Goal: Information Seeking & Learning: Compare options

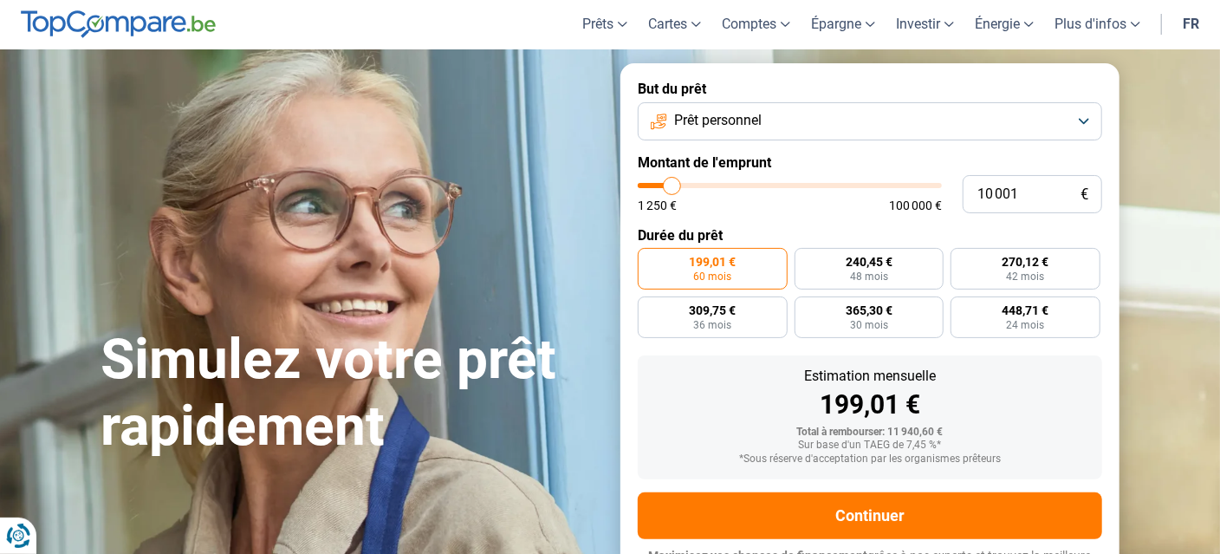
scroll to position [57, 0]
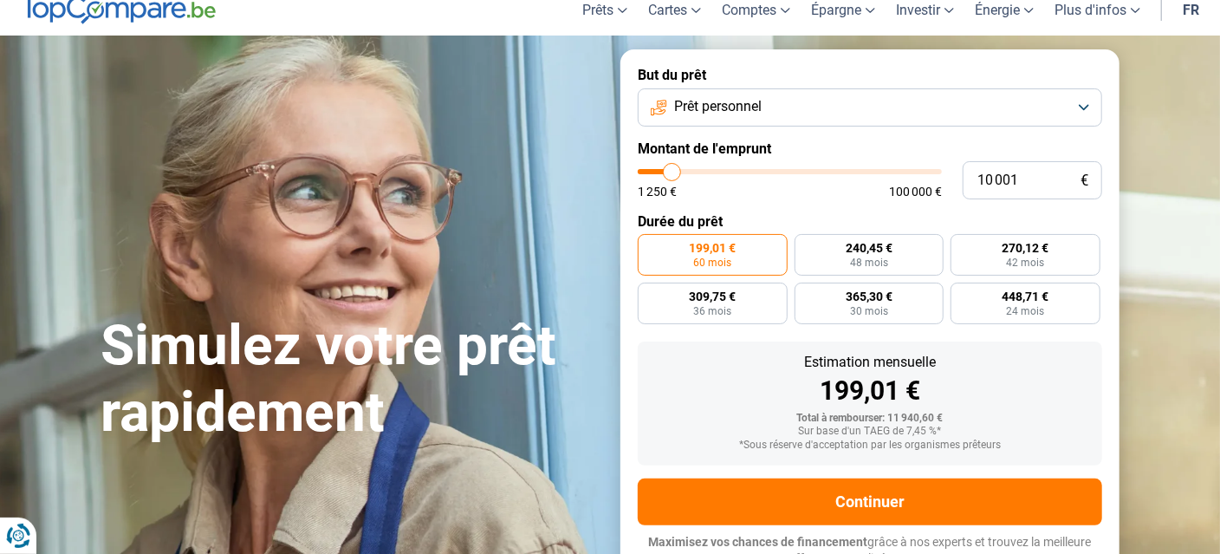
type input "11 250"
type input "11250"
type input "11 500"
type input "11500"
type input "11 750"
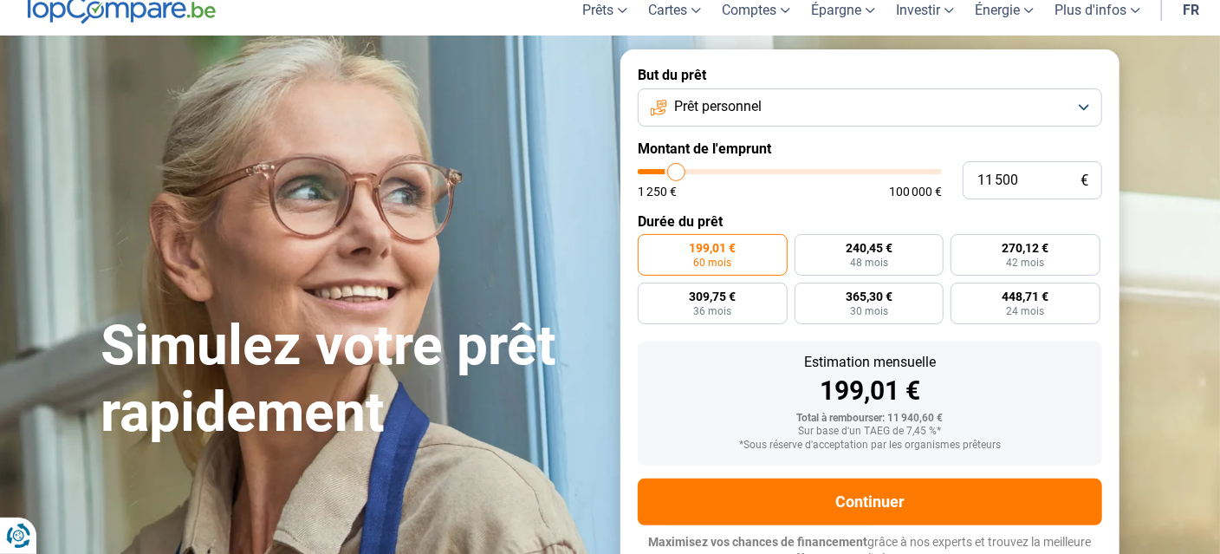
type input "11750"
type input "12 000"
type input "12000"
type input "12 250"
type input "12250"
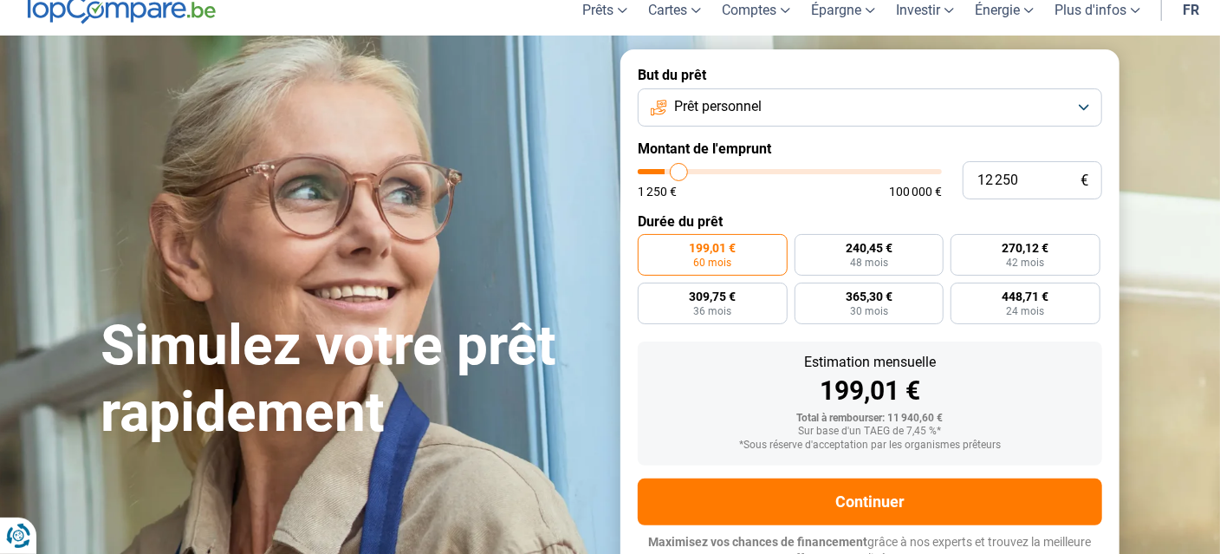
type input "12 500"
type input "12500"
type input "12 750"
type input "12750"
type input "13 250"
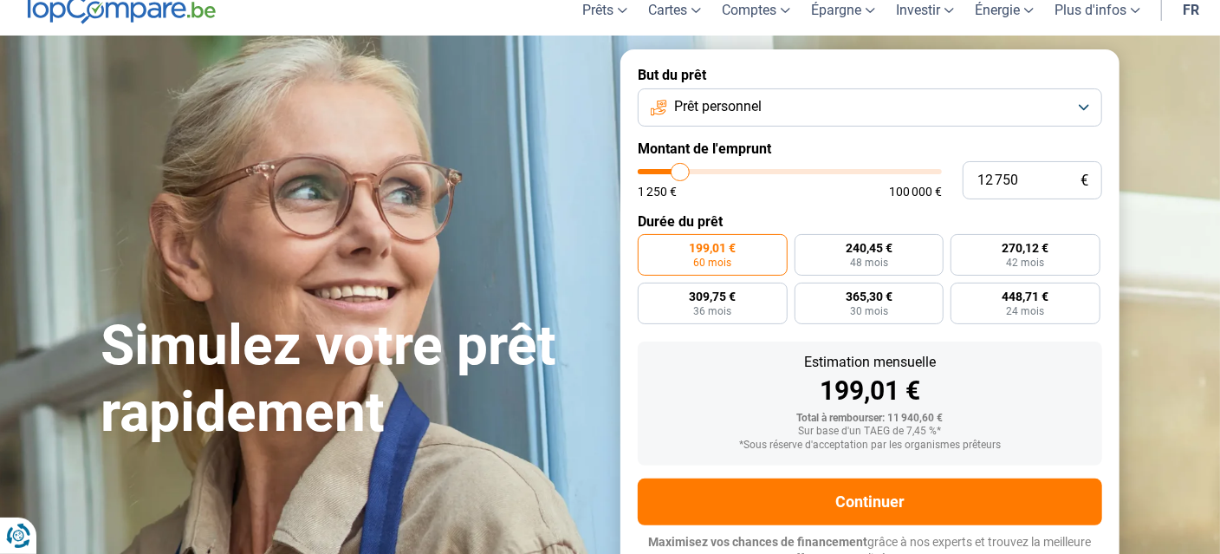
type input "13250"
type input "13 500"
type input "13500"
type input "13 750"
type input "13750"
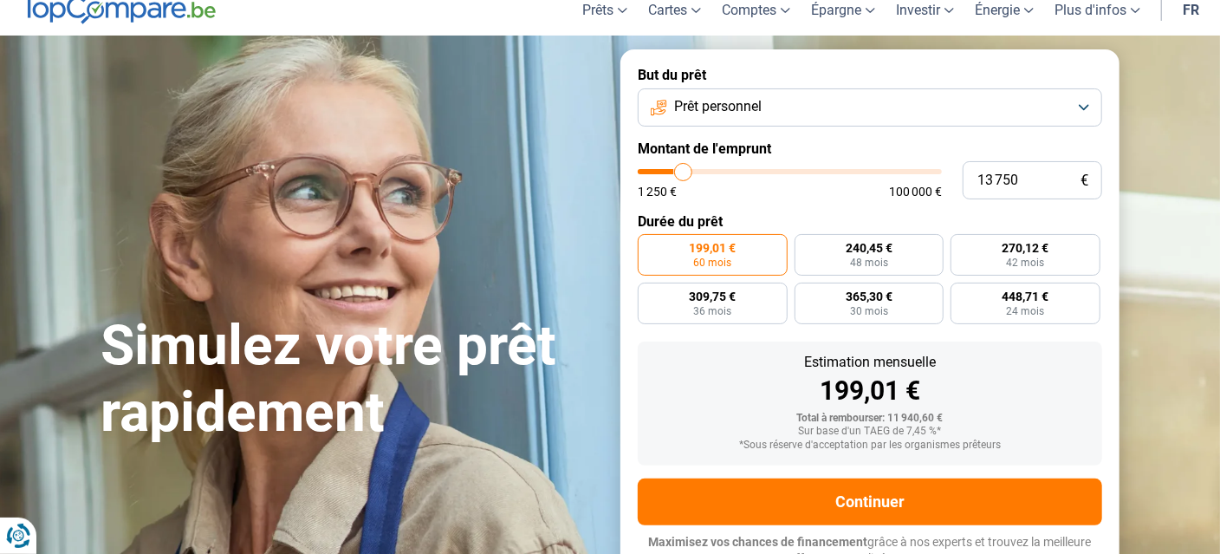
type input "14 000"
type input "14000"
type input "14 250"
type input "14250"
type input "14 500"
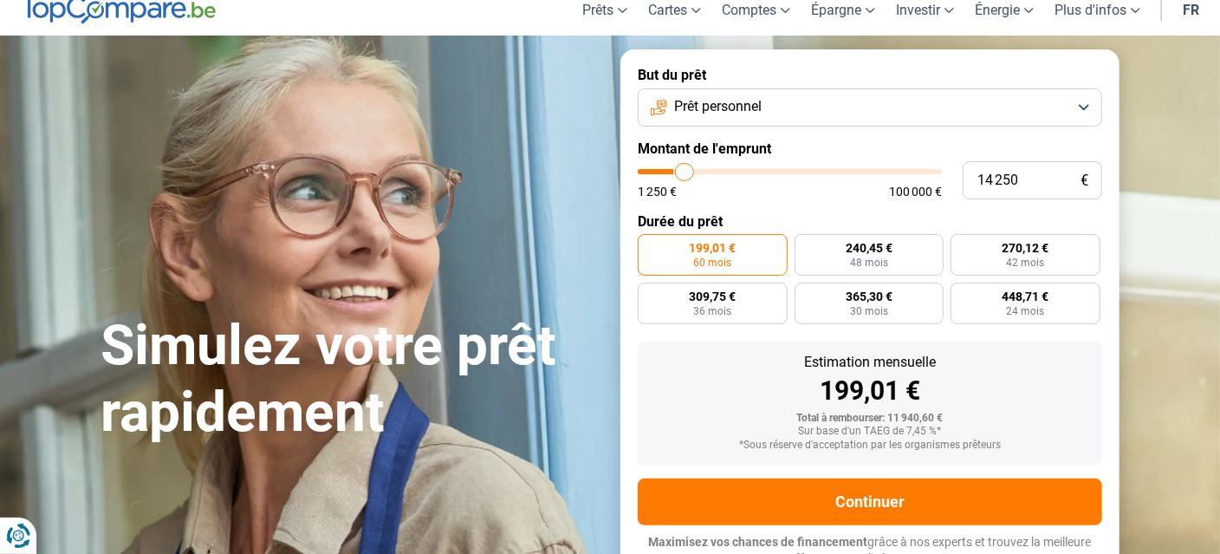
type input "14500"
type input "14 750"
type input "14750"
type input "15 000"
type input "15000"
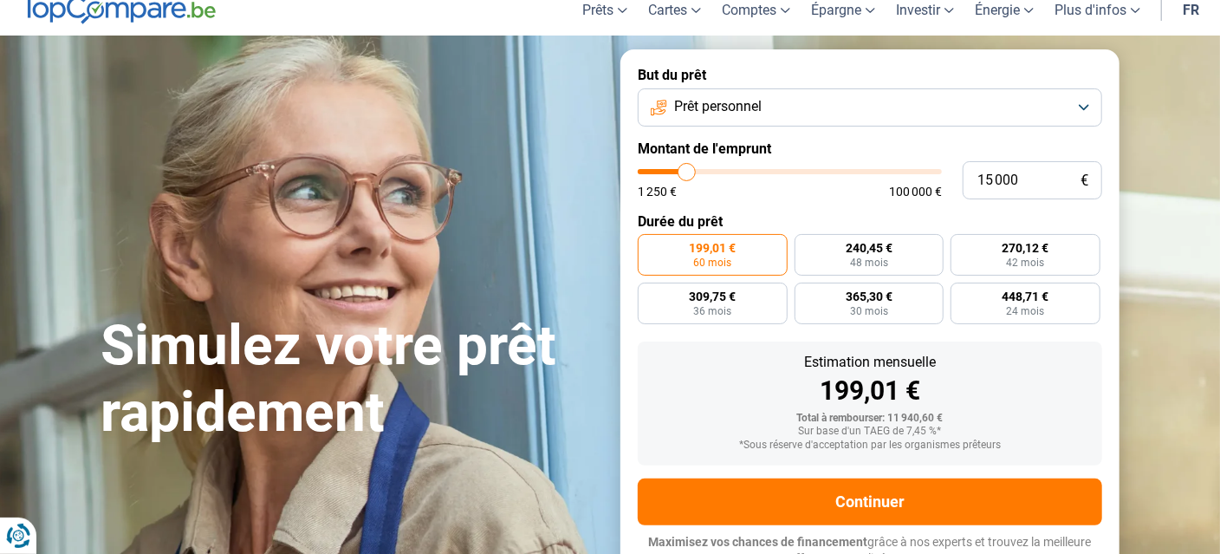
type input "15 250"
type input "15250"
type input "15 500"
type input "15500"
type input "15 750"
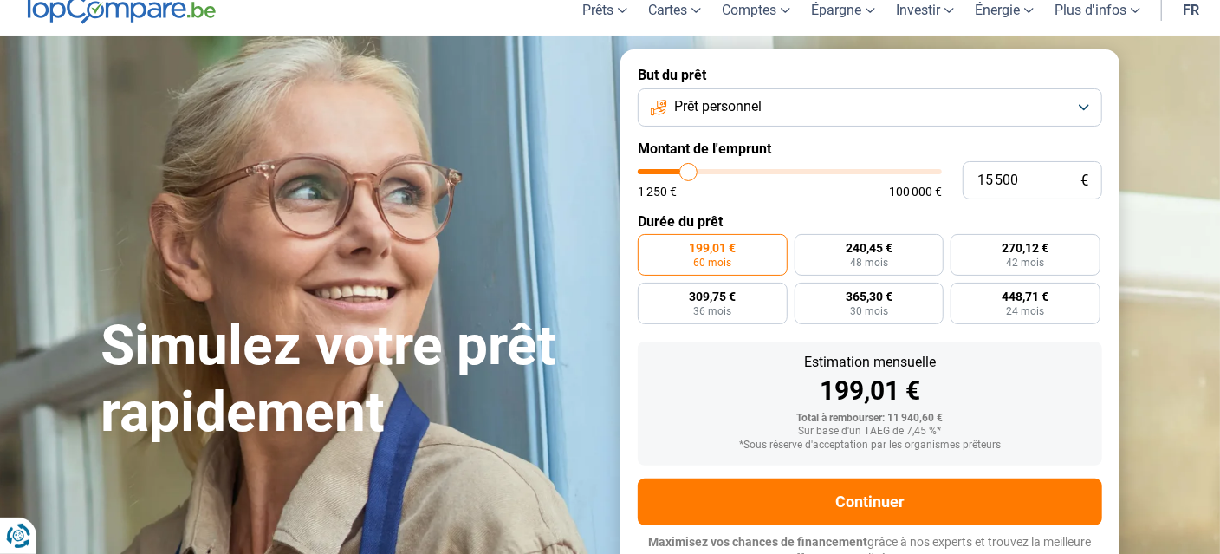
type input "15750"
type input "16 000"
type input "16000"
type input "16 250"
type input "16250"
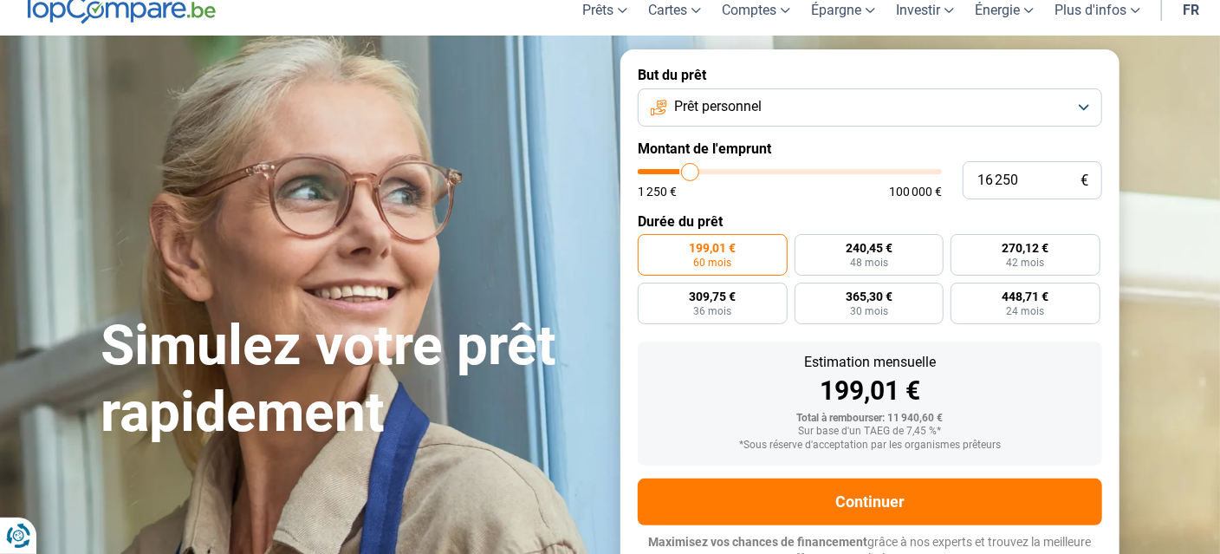
type input "16 500"
type input "16500"
type input "16 750"
type input "16750"
type input "17 250"
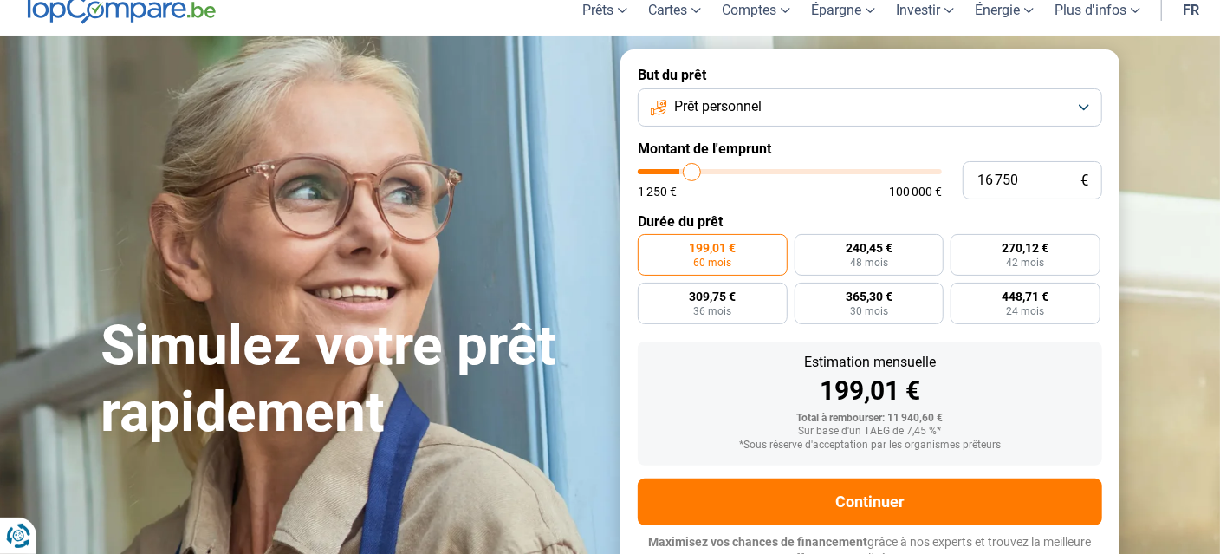
type input "17250"
type input "17 500"
type input "17500"
type input "17 750"
type input "17750"
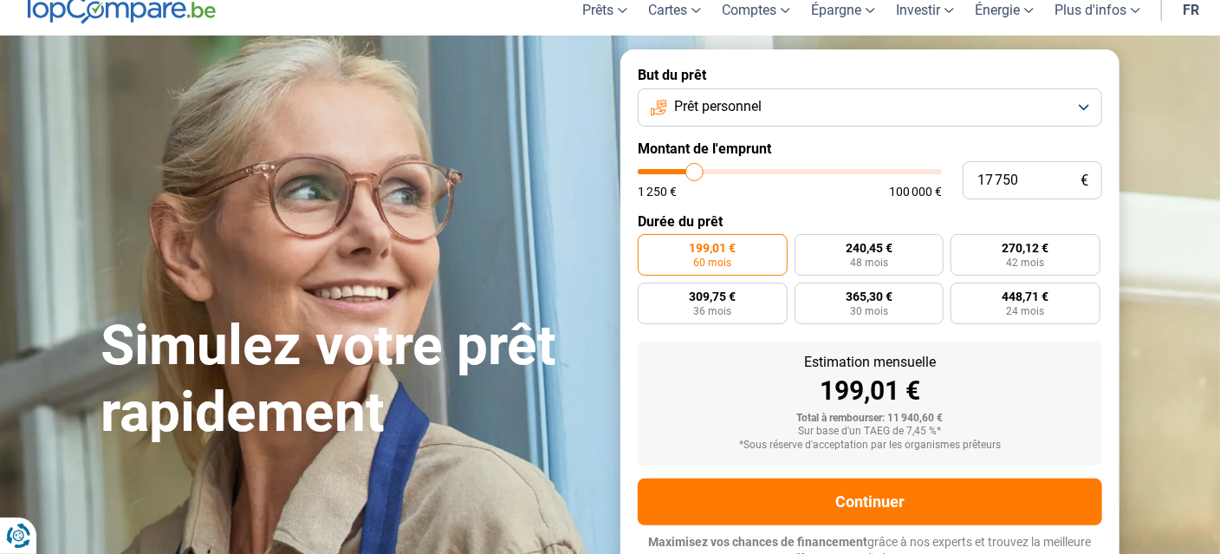
type input "17 500"
type input "17500"
type input "17 250"
type input "17250"
type input "16 750"
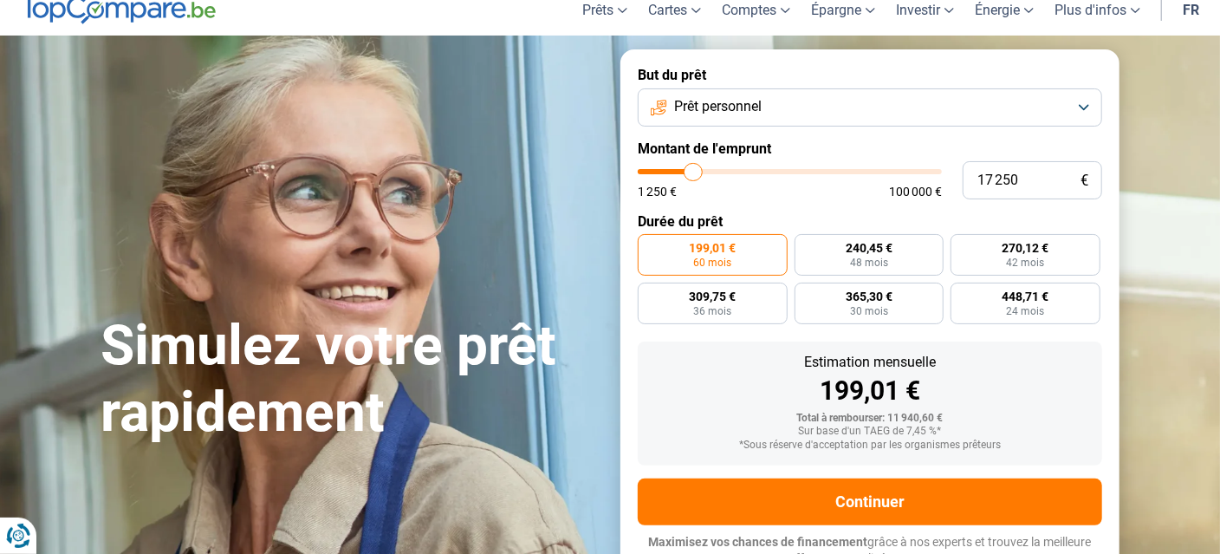
type input "16750"
type input "16 500"
type input "16500"
type input "16 250"
type input "16250"
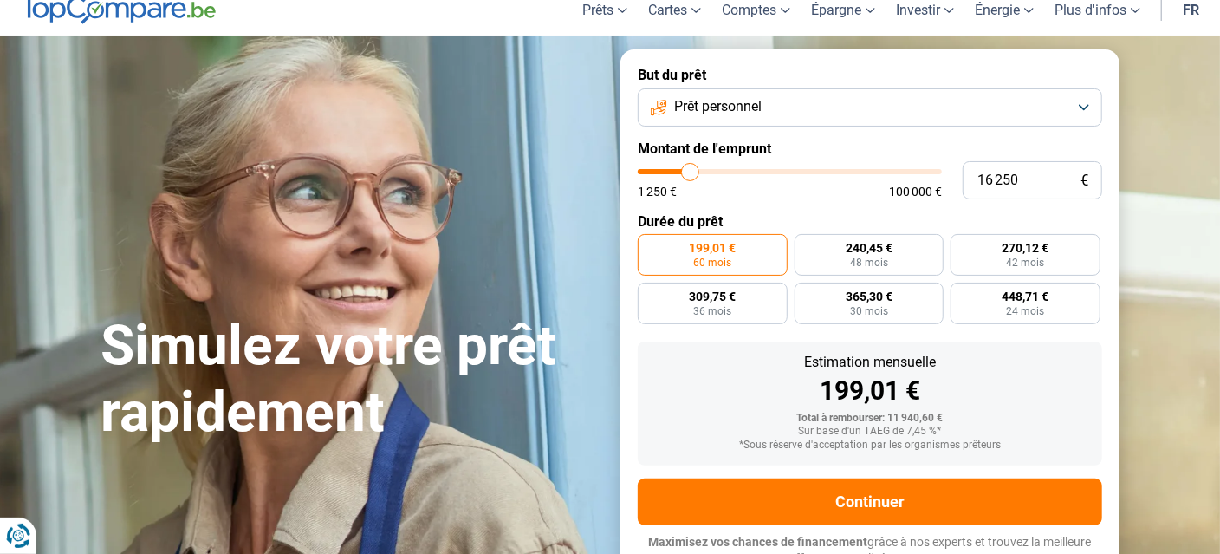
type input "16 000"
type input "16000"
type input "15 750"
type input "15750"
type input "15 250"
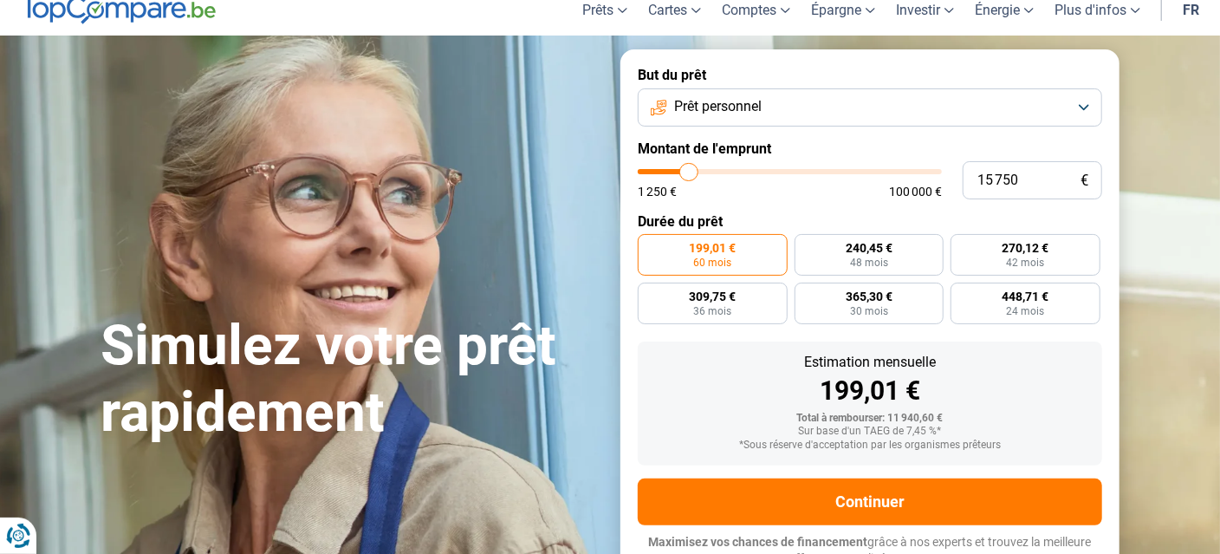
type input "15250"
type input "15 000"
type input "15000"
type input "14 750"
type input "14750"
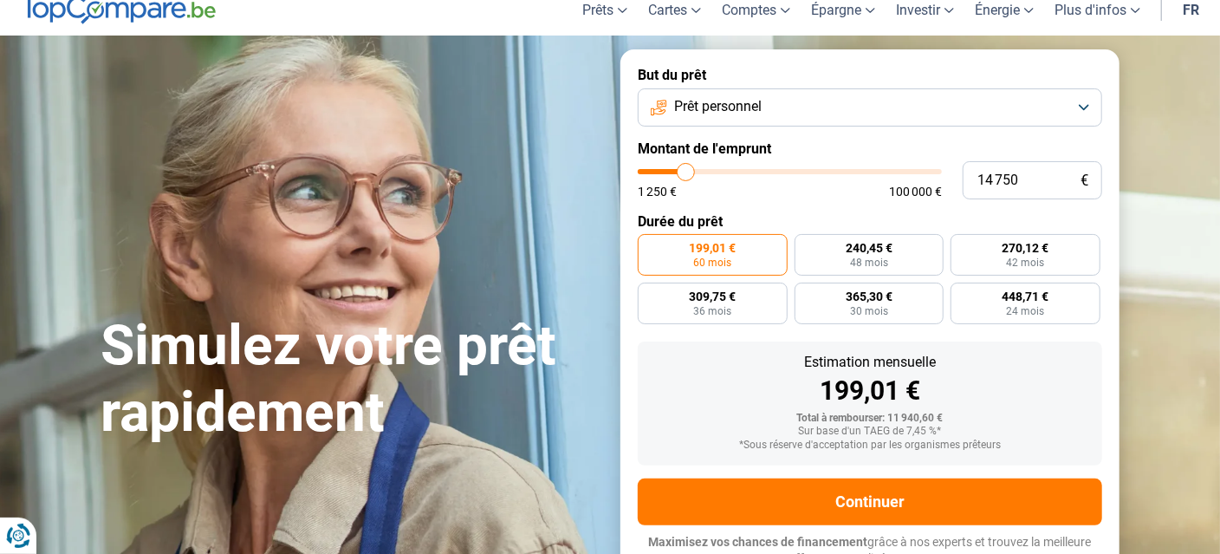
type input "14 250"
type input "14250"
type input "14 000"
type input "14000"
type input "13 750"
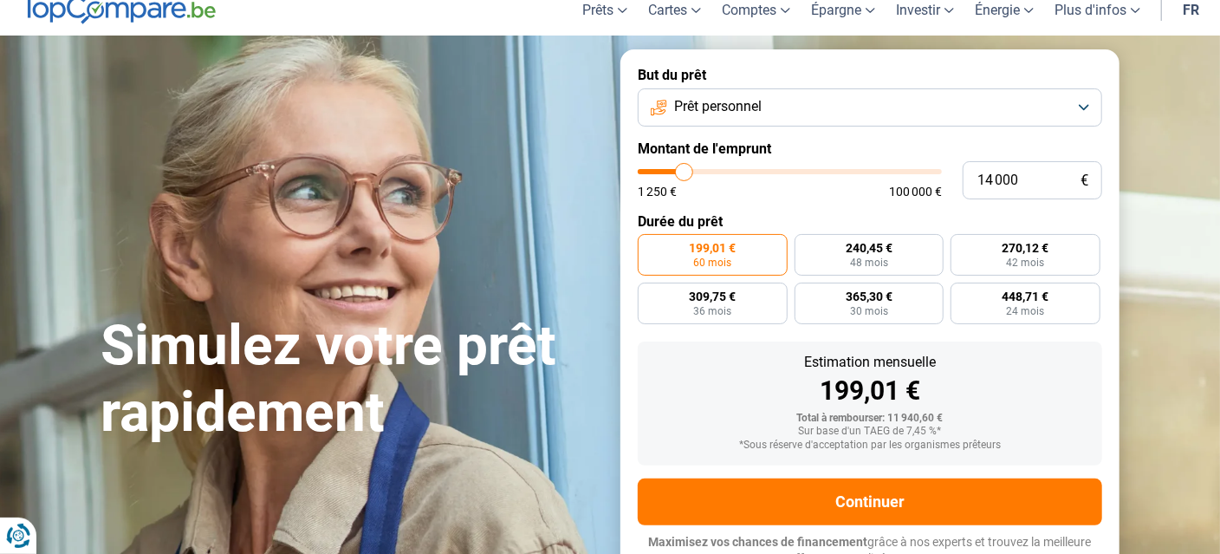
type input "13750"
type input "13 500"
type input "13500"
type input "13 250"
type input "13250"
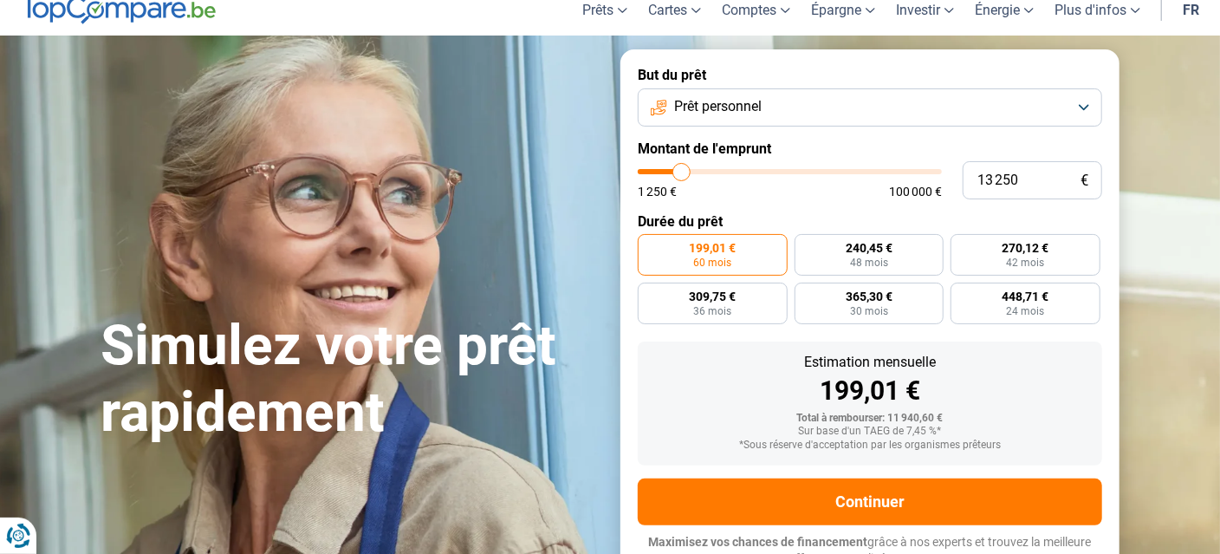
type input "13 000"
type input "13000"
type input "12 750"
type input "12750"
type input "12 500"
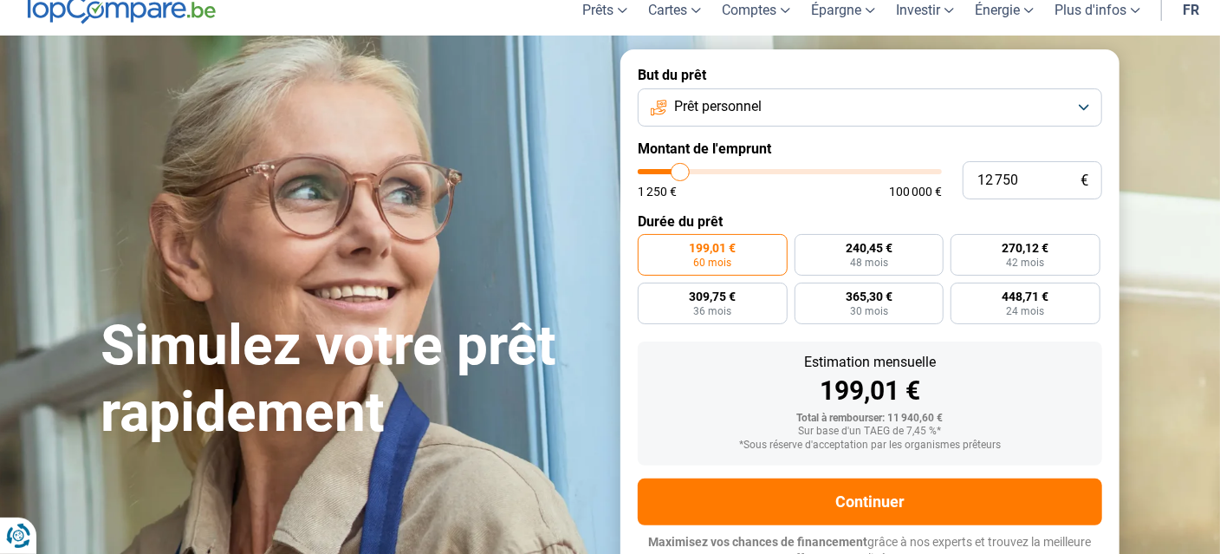
type input "12500"
type input "12 250"
type input "12250"
type input "12 000"
type input "12000"
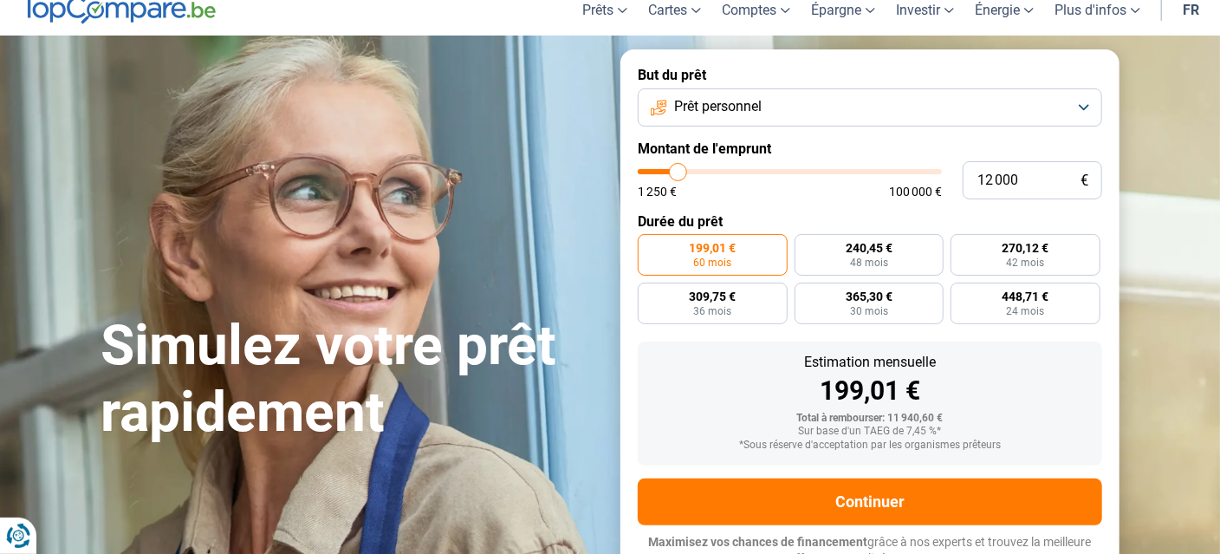
type input "11 750"
type input "11750"
type input "11 500"
type input "11500"
type input "11 250"
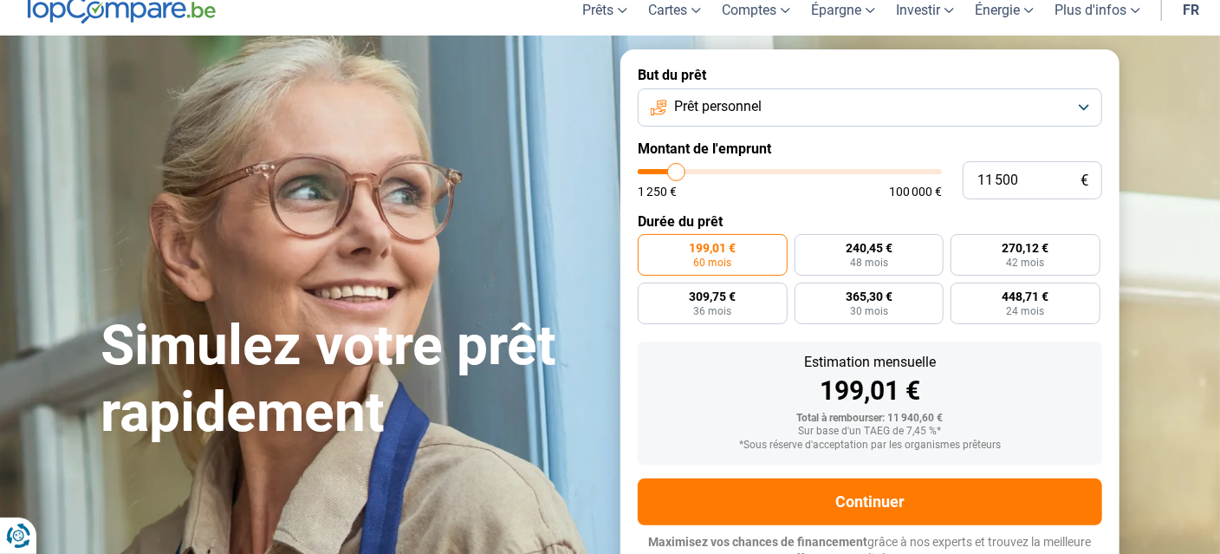
type input "11250"
type input "10 750"
type input "10750"
type input "10 250"
type input "10250"
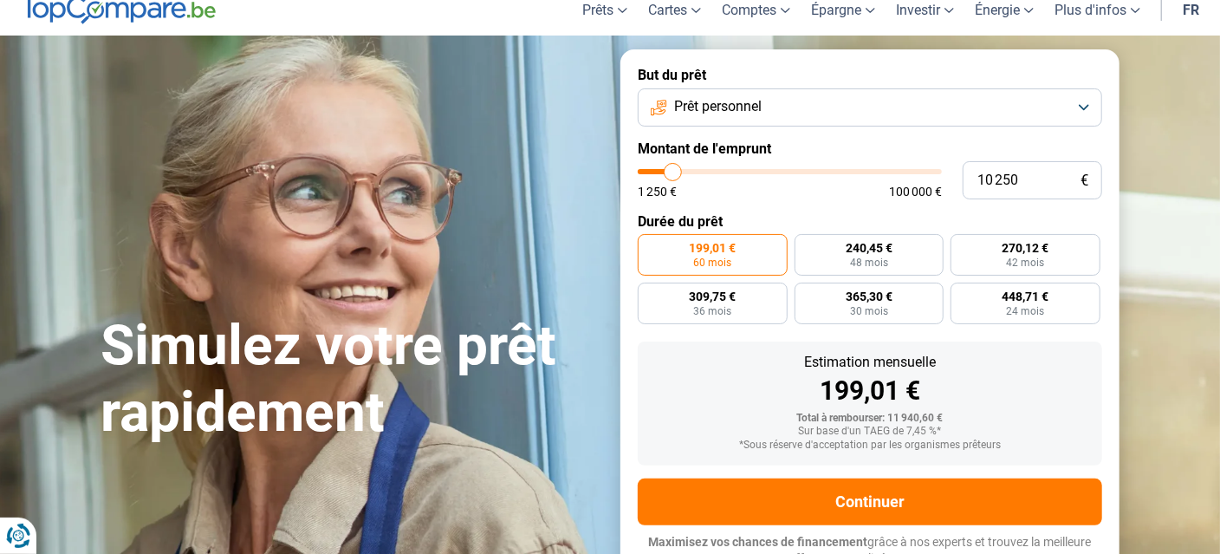
type input "10 000"
type input "10000"
type input "9 750"
type input "9750"
type input "9 250"
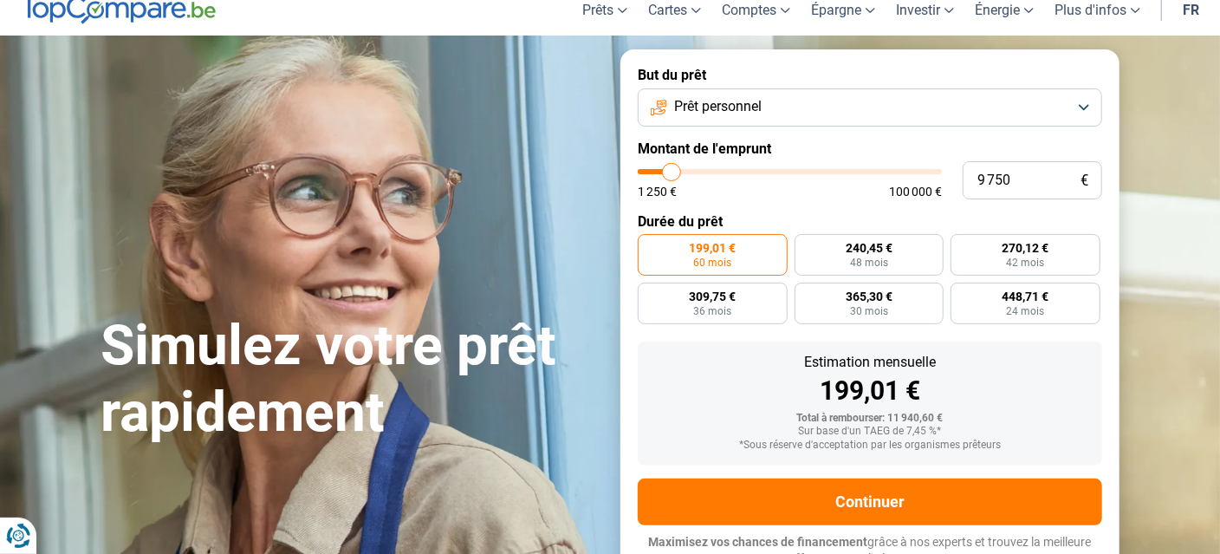
type input "9250"
type input "9 000"
type input "9000"
type input "8 750"
type input "8750"
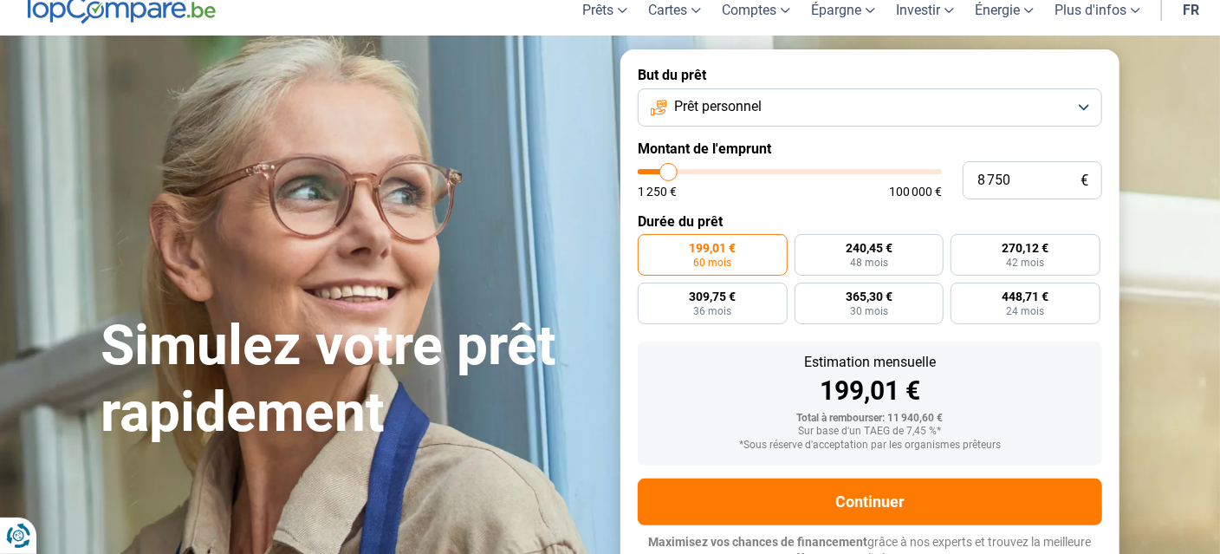
type input "8 500"
type input "8500"
type input "8 250"
type input "8250"
type input "8 000"
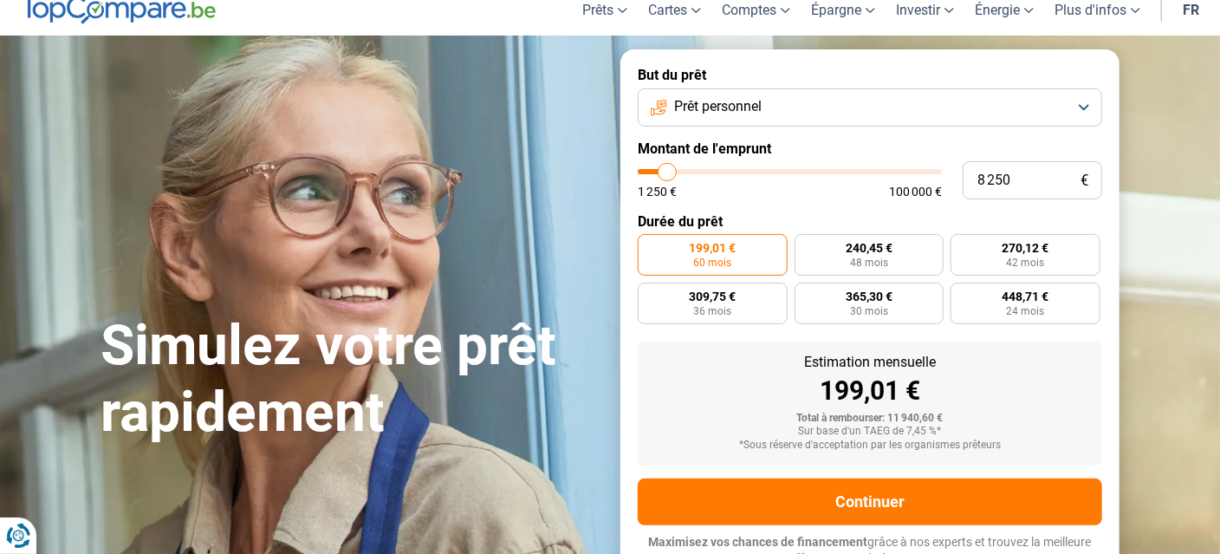
type input "8000"
type input "7 750"
type input "7750"
type input "7 500"
type input "7500"
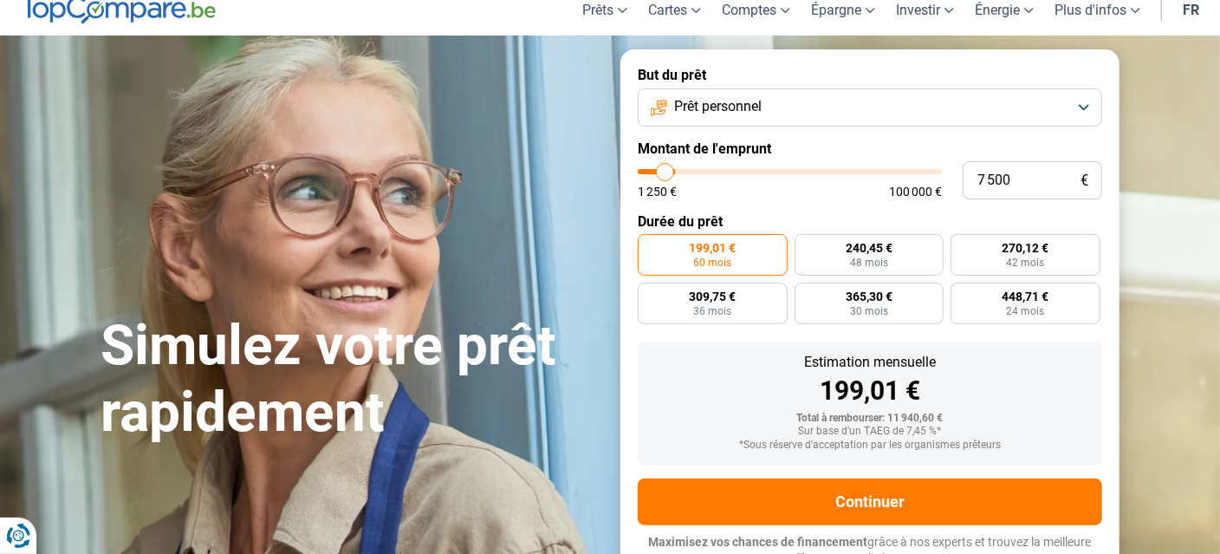
type input "7 250"
type input "7250"
type input "6 750"
type input "6750"
type input "6 500"
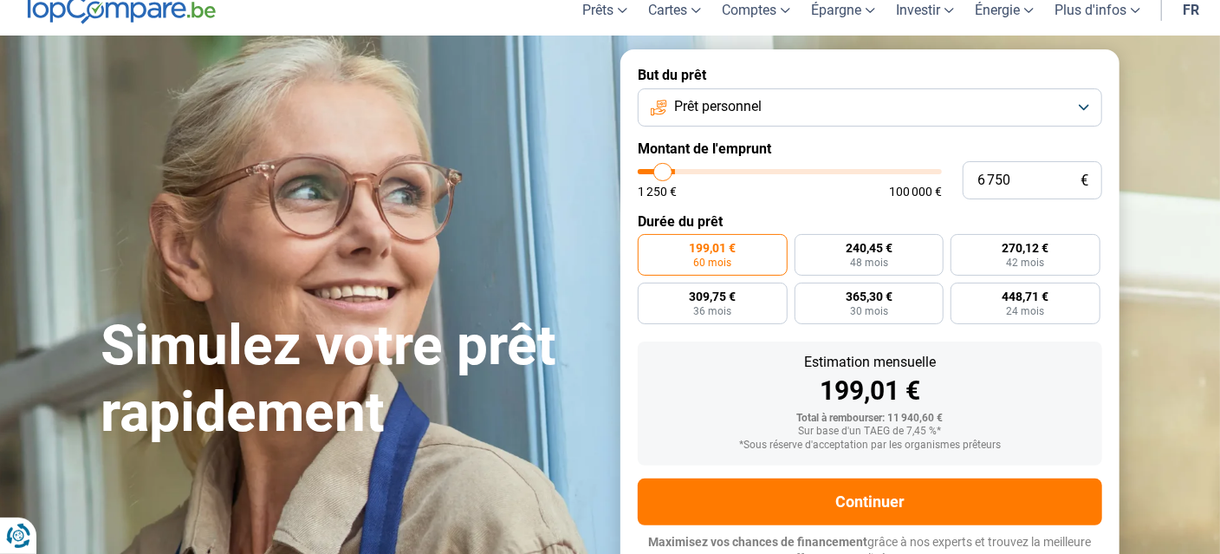
type input "6500"
type input "6 250"
type input "6250"
type input "6 000"
type input "6000"
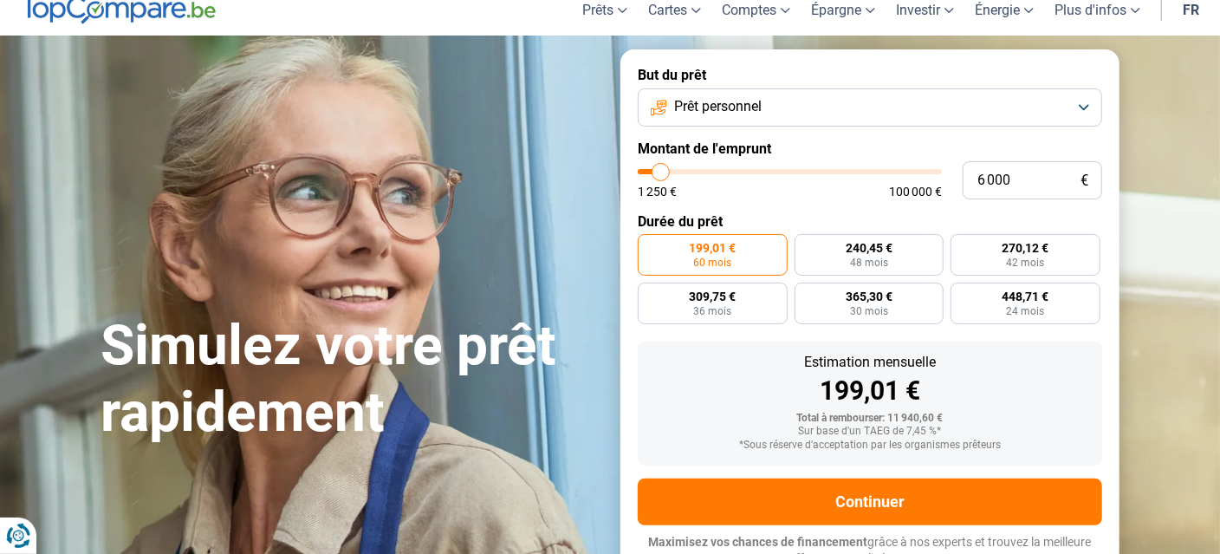
type input "5 750"
type input "5750"
type input "5 500"
type input "5500"
type input "5 250"
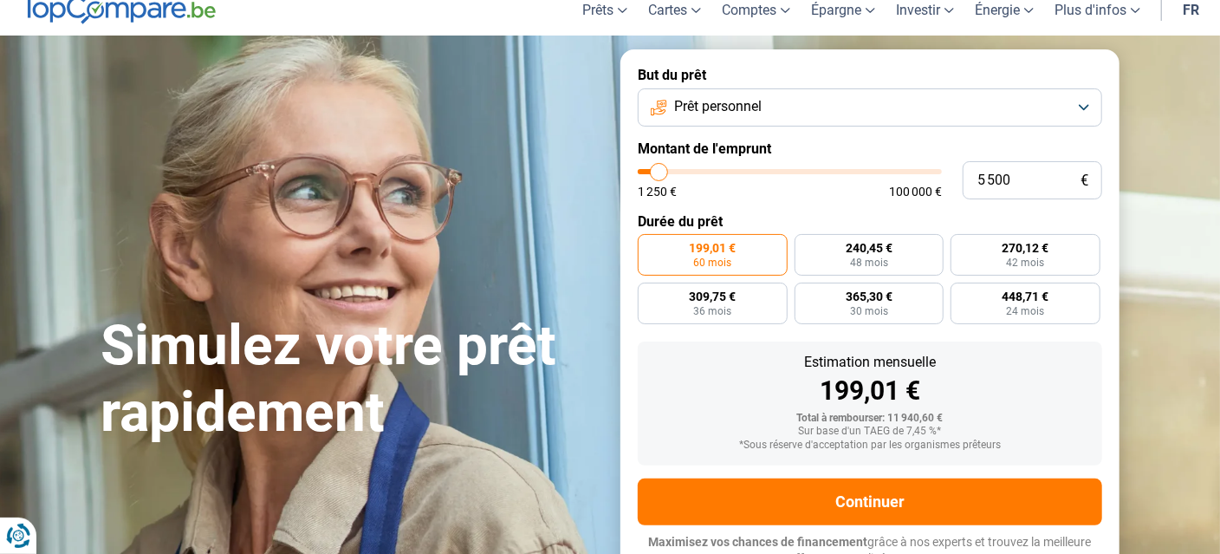
type input "5250"
type input "5 000"
type input "5000"
type input "4 750"
type input "4750"
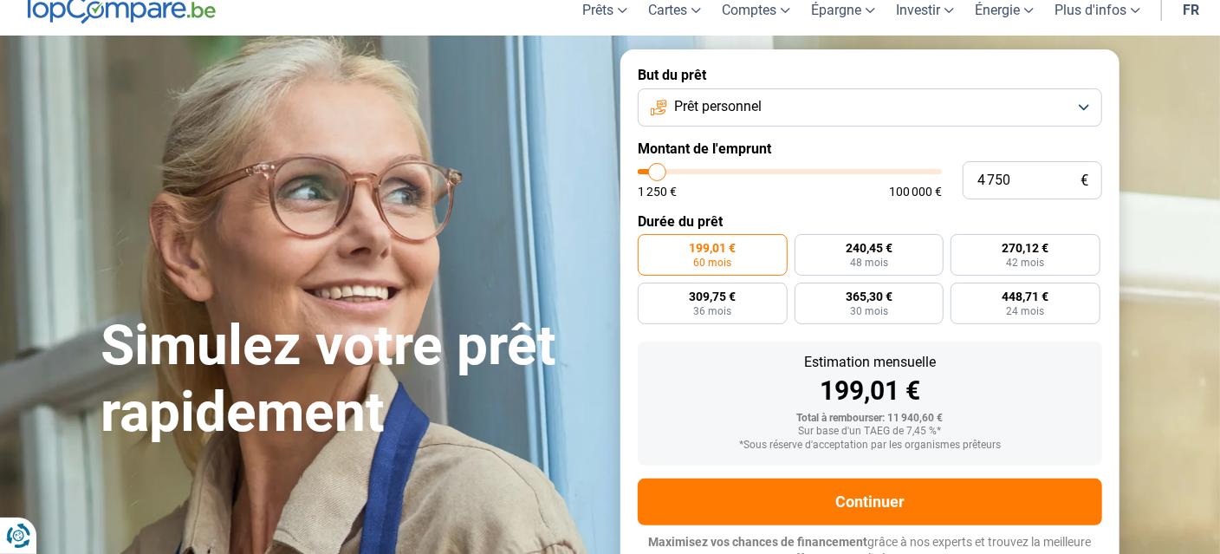
type input "4 500"
type input "4500"
type input "4 250"
type input "4250"
type input "4 000"
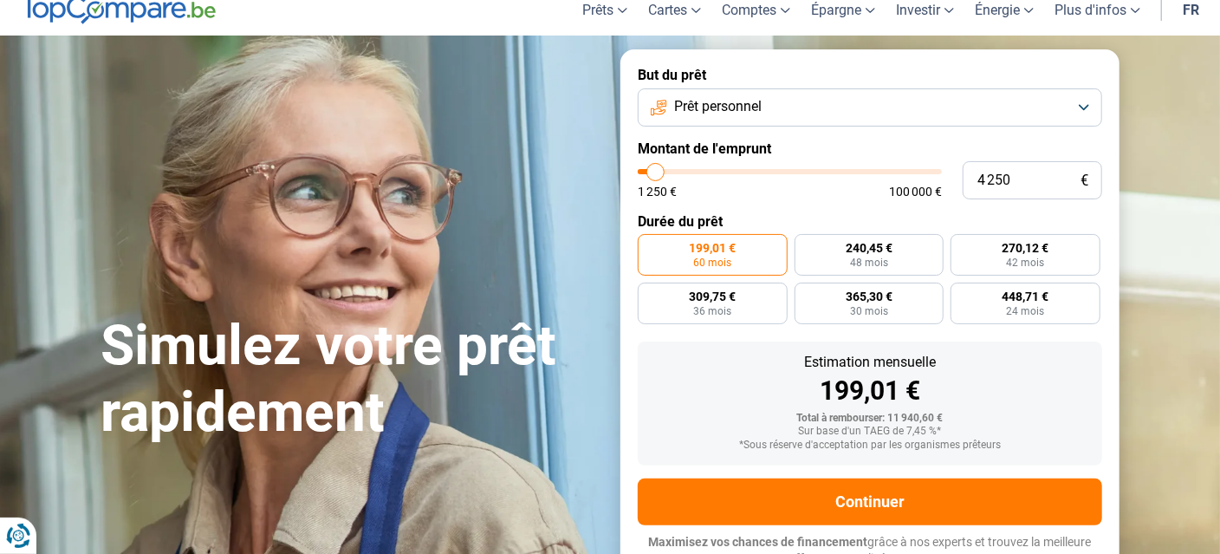
type input "4000"
type input "3 750"
type input "3750"
type input "3 500"
type input "3500"
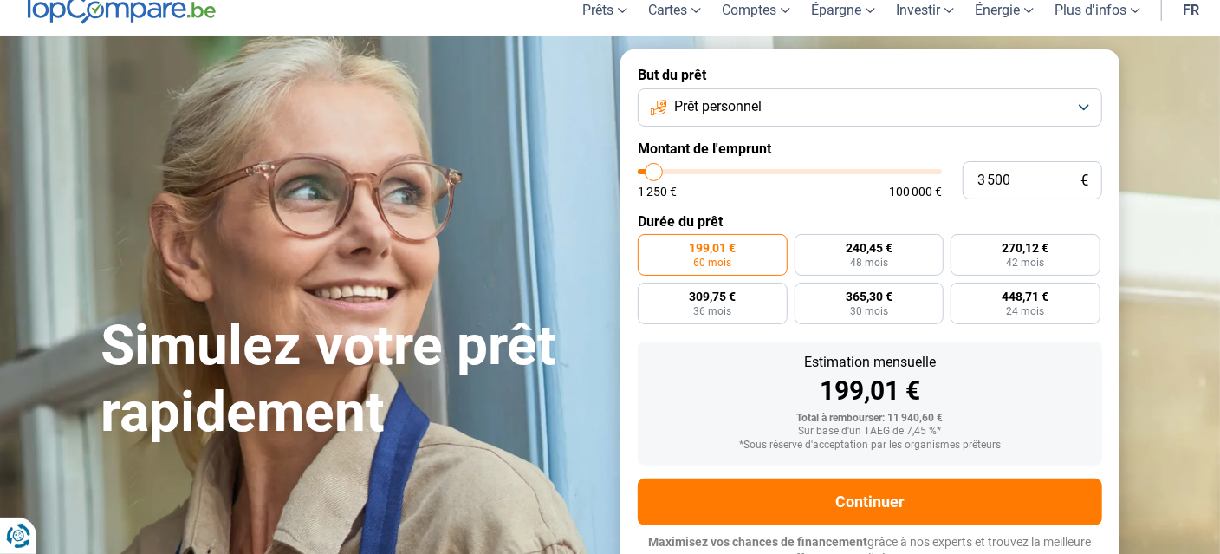
type input "3 250"
type input "3250"
type input "3 000"
type input "3000"
type input "2 750"
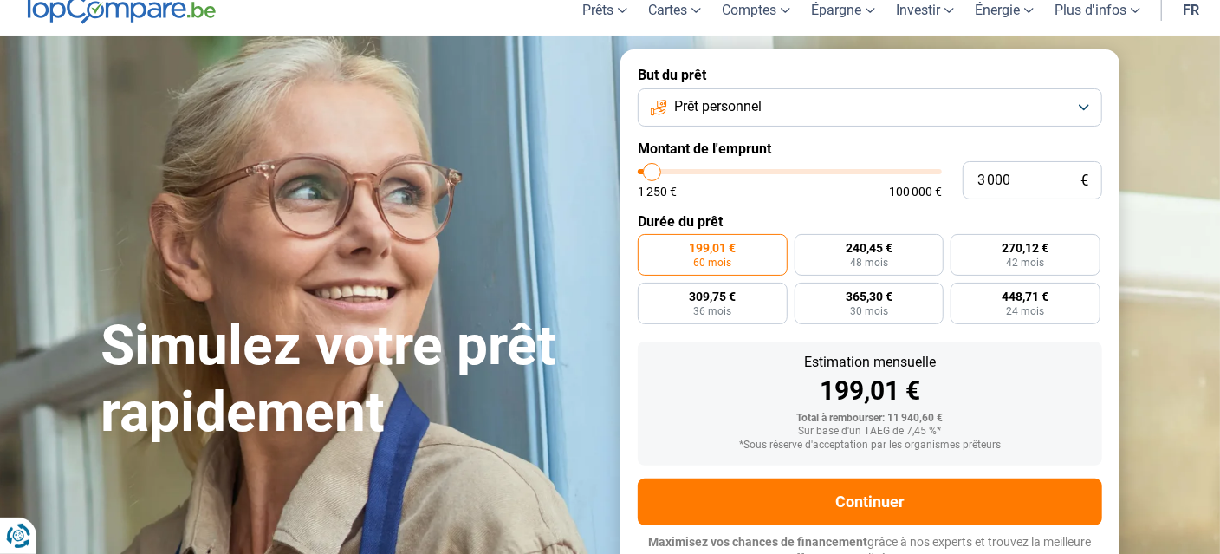
type input "2750"
type input "2 500"
drag, startPoint x: 677, startPoint y: 173, endPoint x: 651, endPoint y: 167, distance: 26.7
type input "2500"
click at [651, 169] on input "range" at bounding box center [790, 171] width 304 height 5
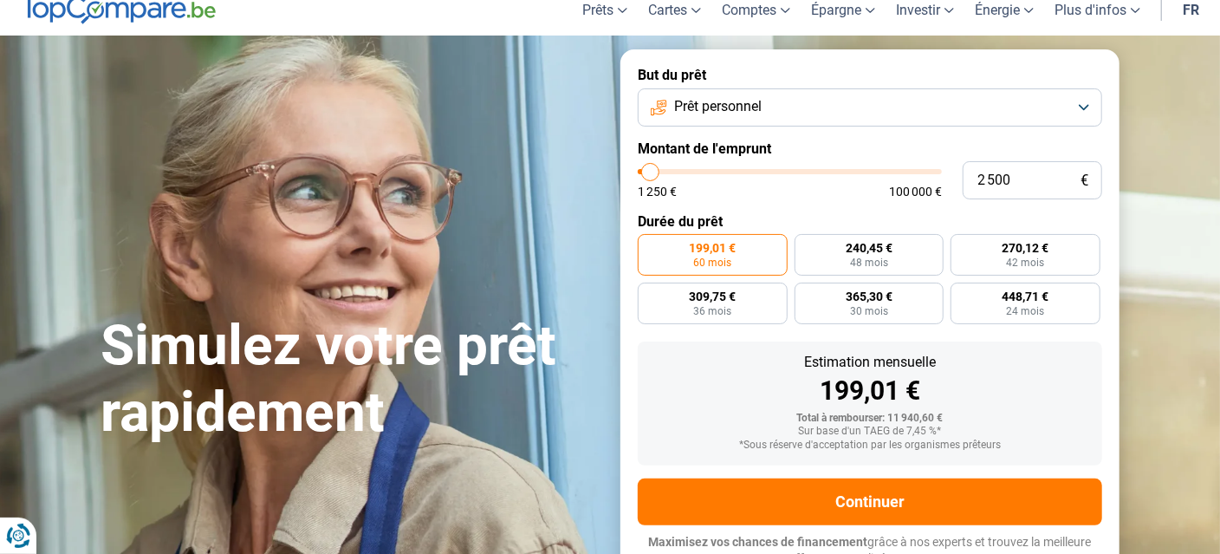
radio input "true"
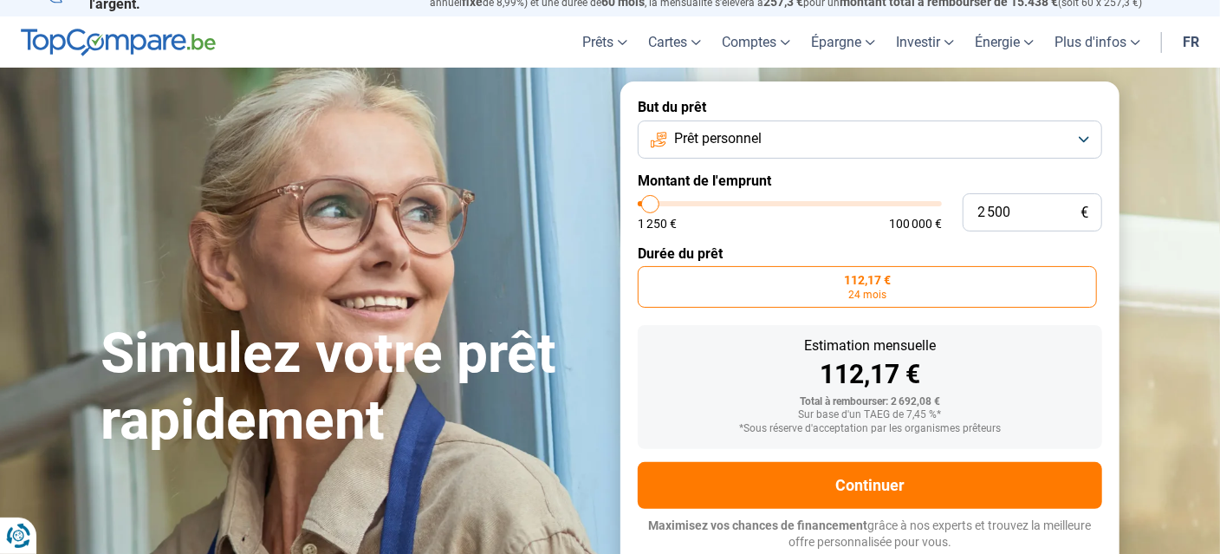
scroll to position [22, 0]
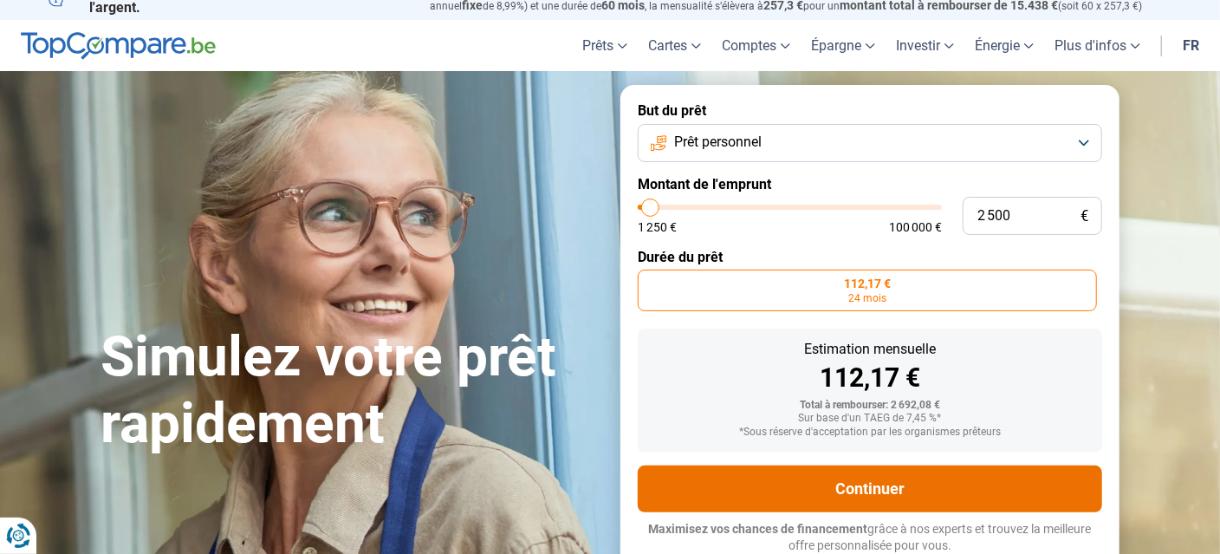
click at [889, 486] on button "Continuer" at bounding box center [870, 488] width 464 height 47
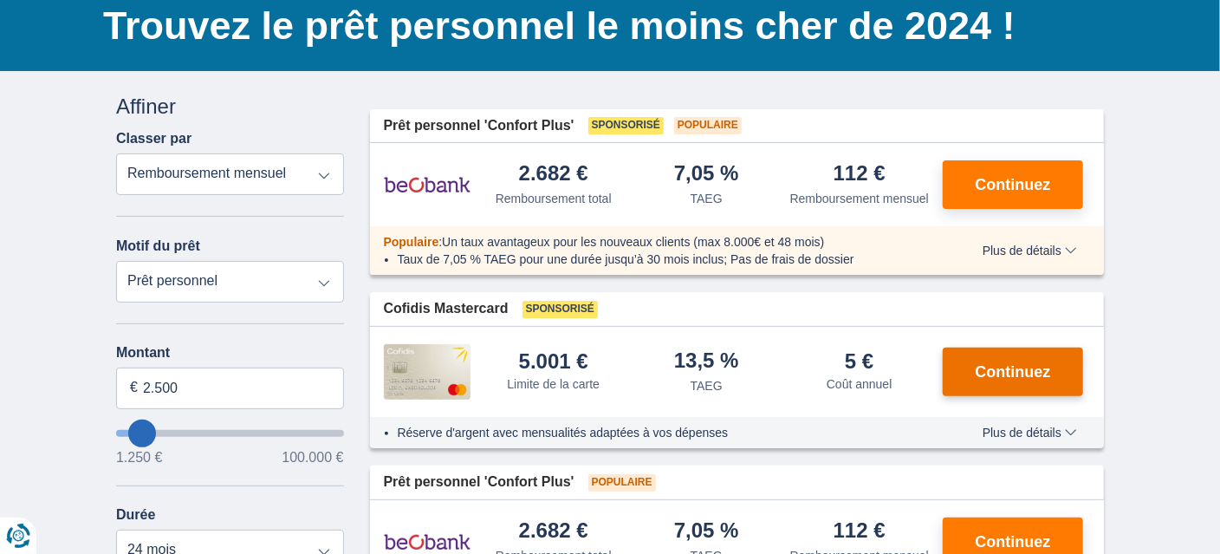
scroll to position [144, 0]
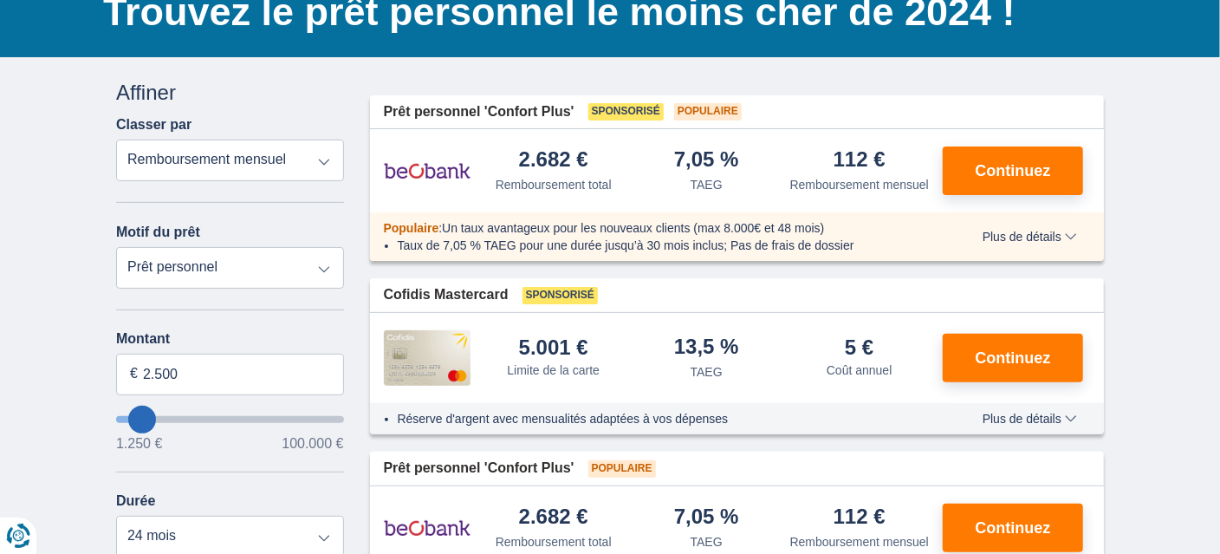
click at [1034, 236] on span "Plus de détails" at bounding box center [1029, 236] width 94 height 12
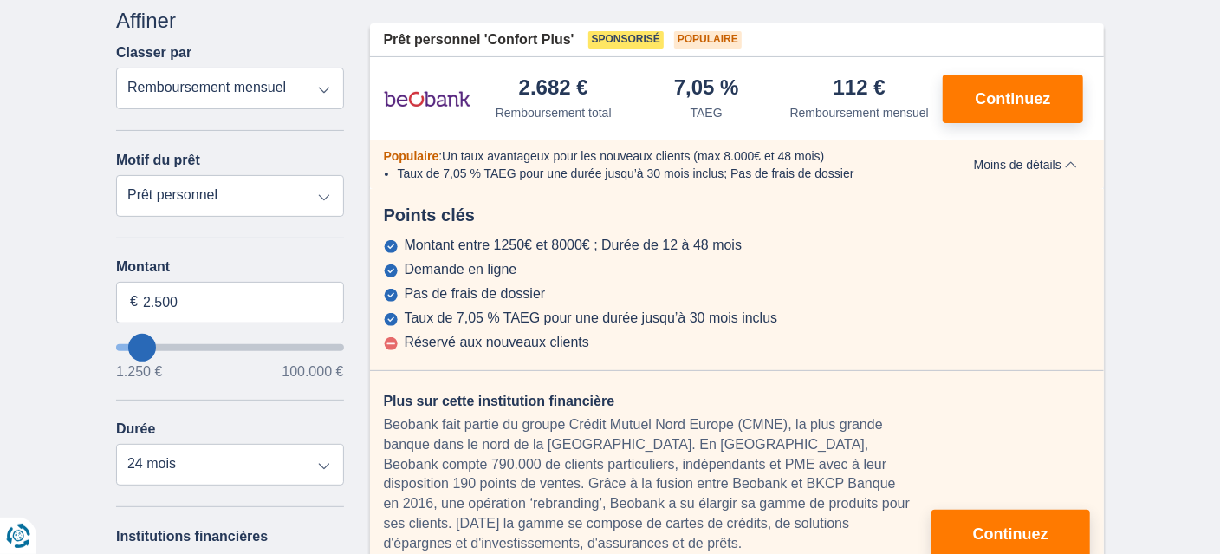
scroll to position [230, 0]
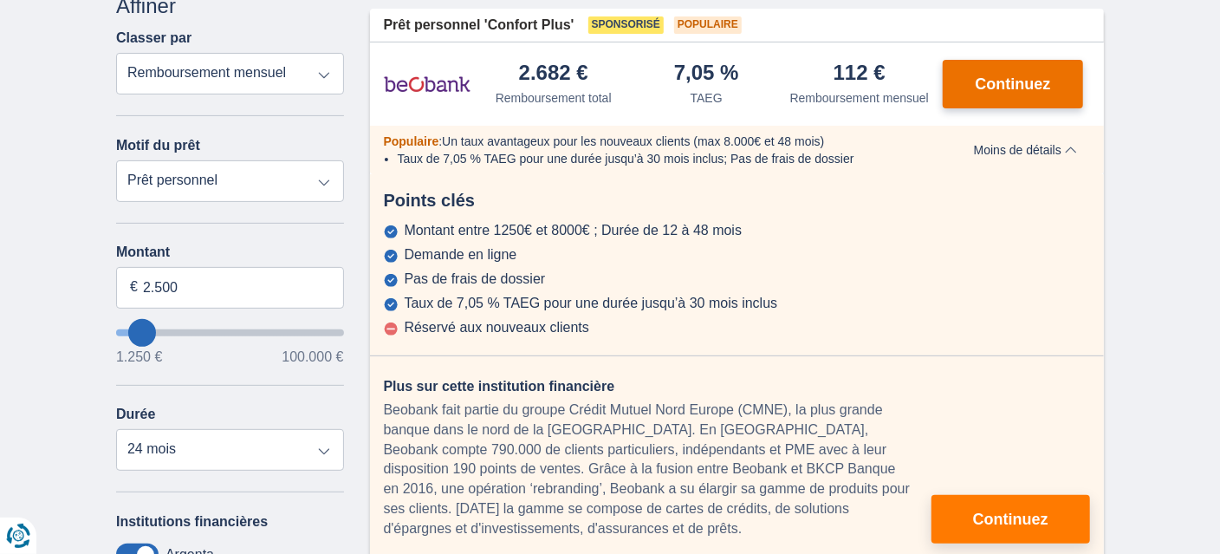
click at [1010, 88] on span "Continuez" at bounding box center [1013, 84] width 75 height 16
